Goal: Information Seeking & Learning: Learn about a topic

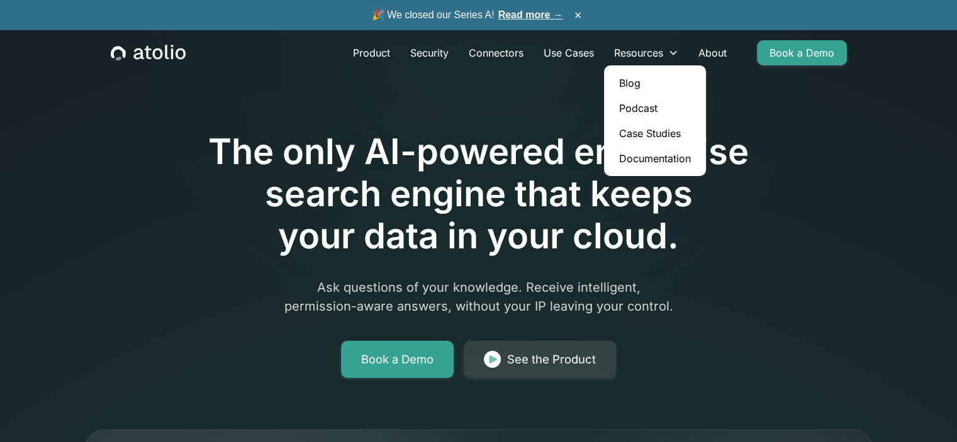
click at [626, 81] on link "Blog" at bounding box center [655, 82] width 92 height 25
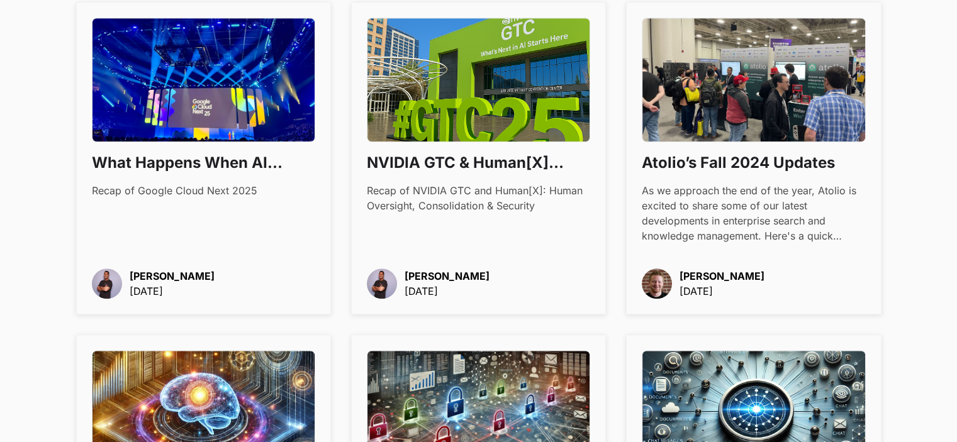
scroll to position [863, 0]
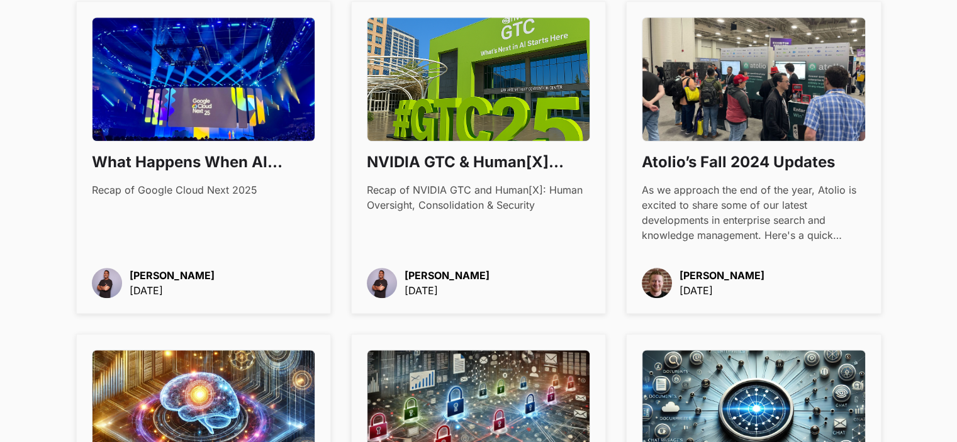
click at [365, 205] on link "NVIDIA GTC & Human[X] 2025: What Matters in Enterprise AI [DATE] Recap of NVIDI…" at bounding box center [478, 157] width 255 height 313
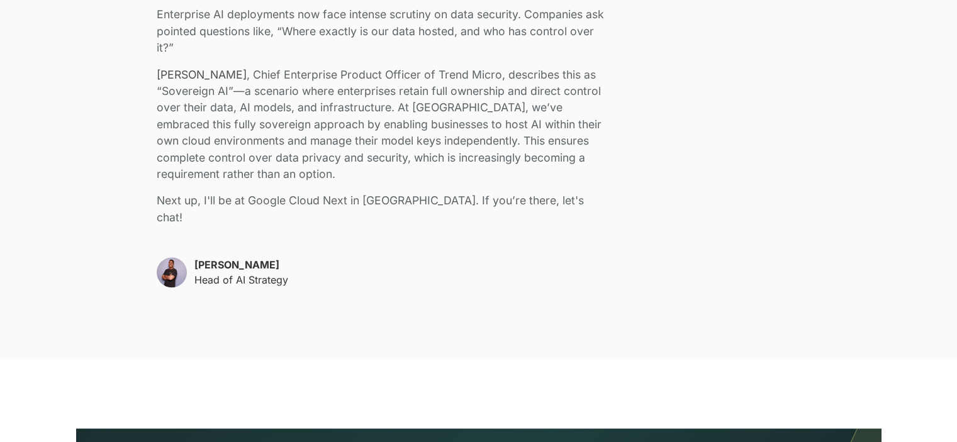
scroll to position [1509, 0]
